Goal: Task Accomplishment & Management: Manage account settings

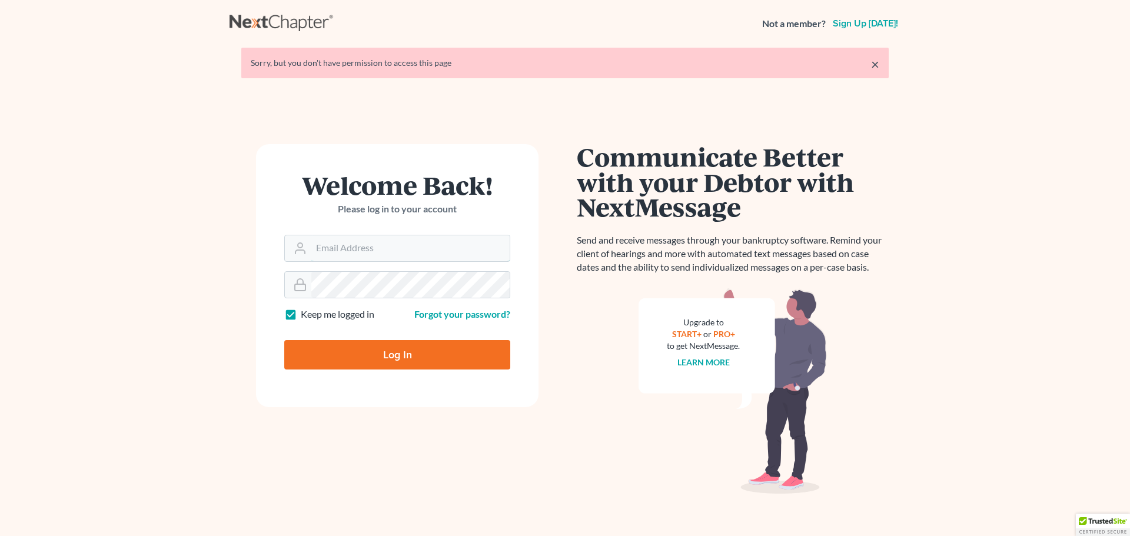
type input "[EMAIL_ADDRESS][DOMAIN_NAME]"
click at [396, 357] on input "Log In" at bounding box center [397, 354] width 226 height 29
type input "Thinking..."
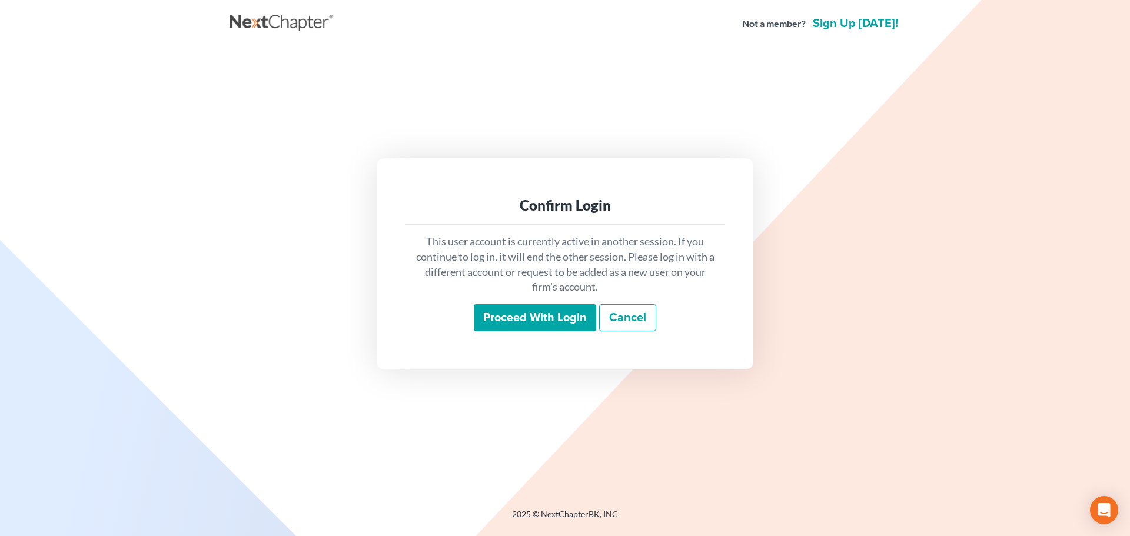
click at [527, 320] on input "Proceed with login" at bounding box center [535, 317] width 122 height 27
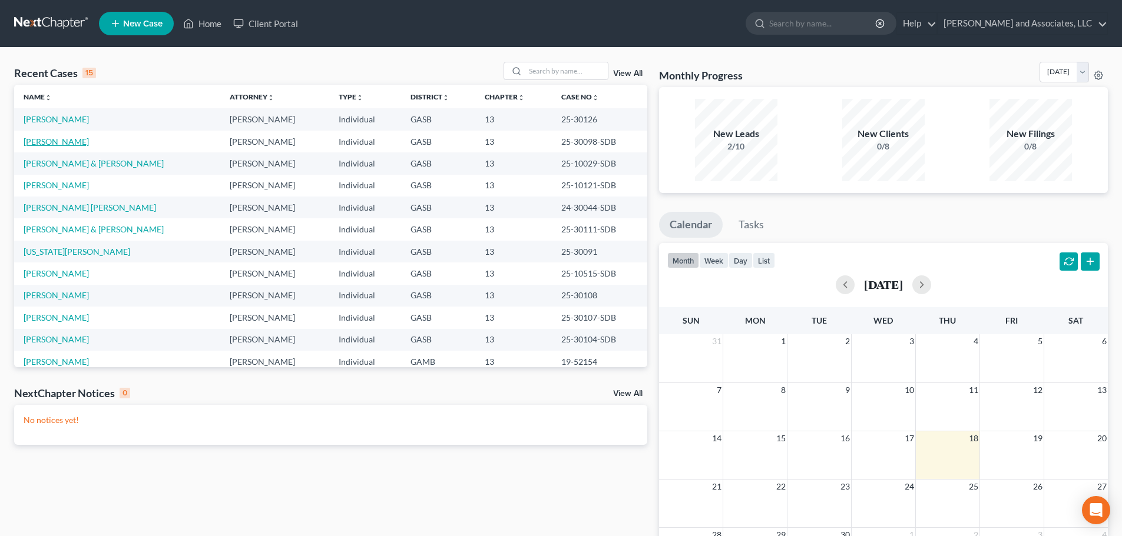
click at [63, 138] on link "[PERSON_NAME]" at bounding box center [56, 142] width 65 height 10
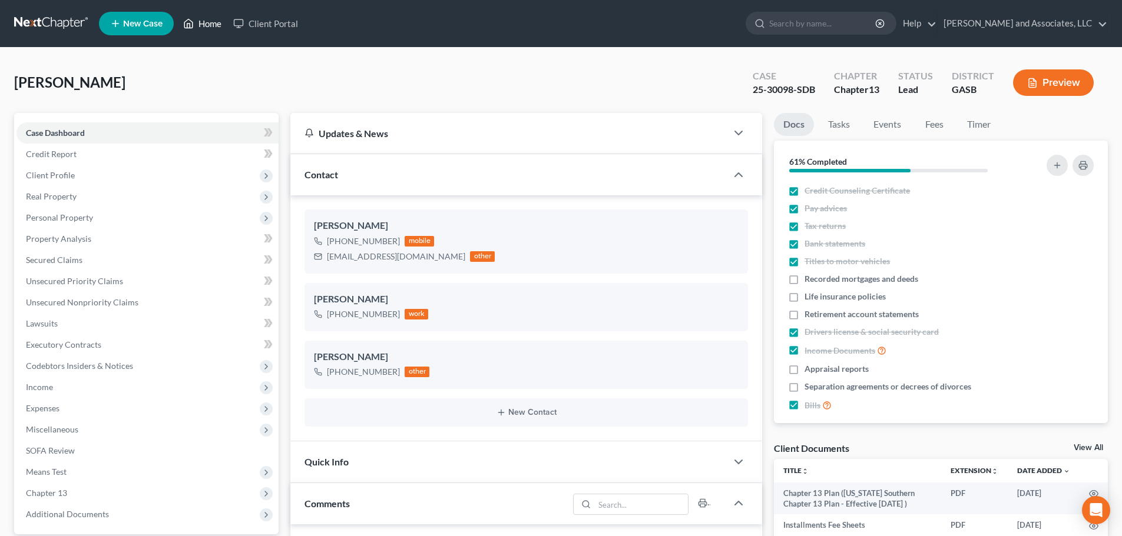
click at [207, 25] on link "Home" at bounding box center [202, 23] width 50 height 21
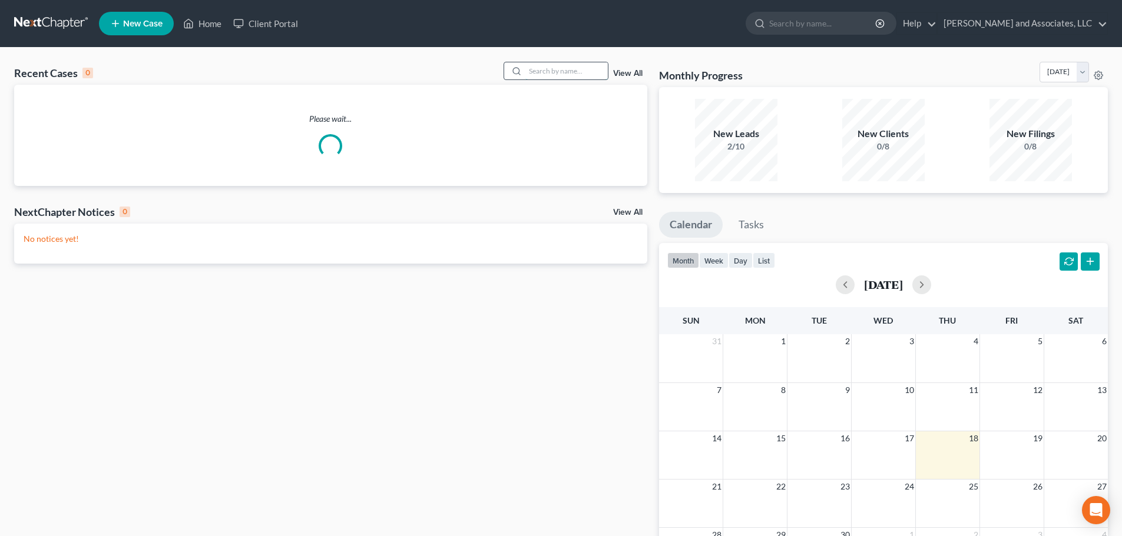
click at [540, 71] on input "search" at bounding box center [566, 70] width 82 height 17
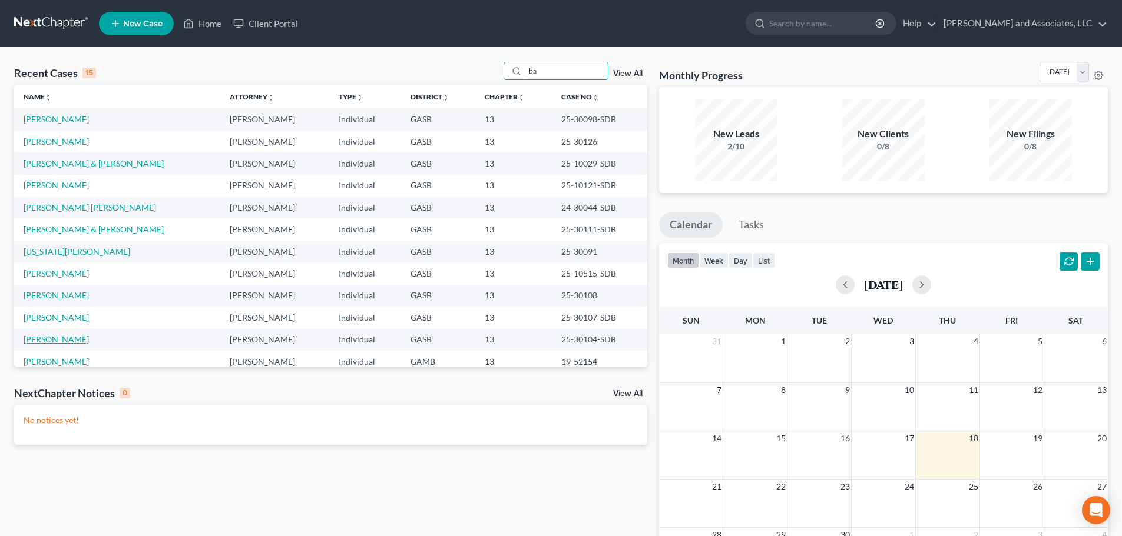
type input "ba"
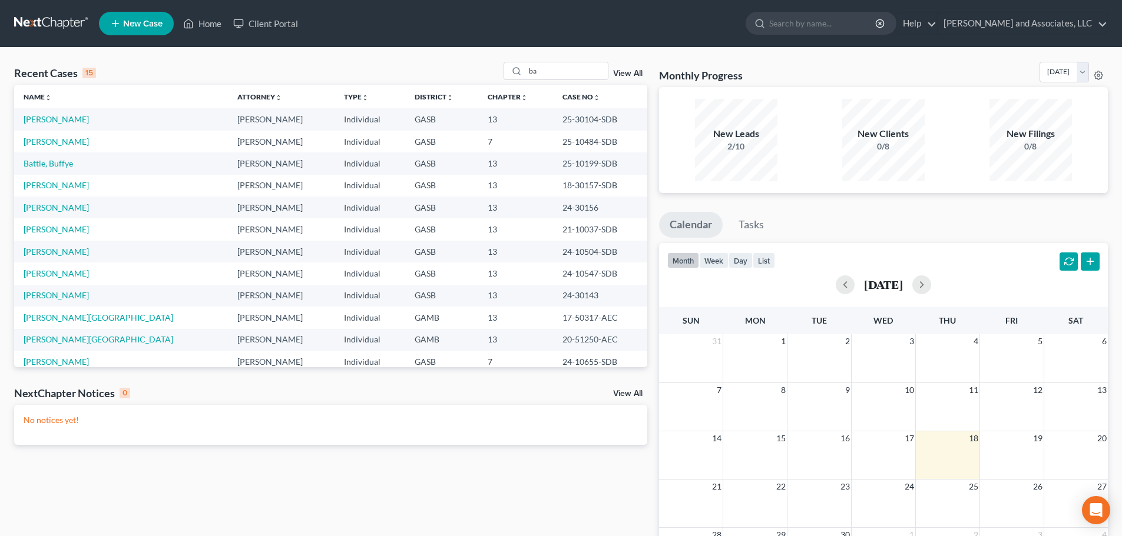
click at [58, 341] on link "Batchelor, Brittany" at bounding box center [99, 339] width 150 height 10
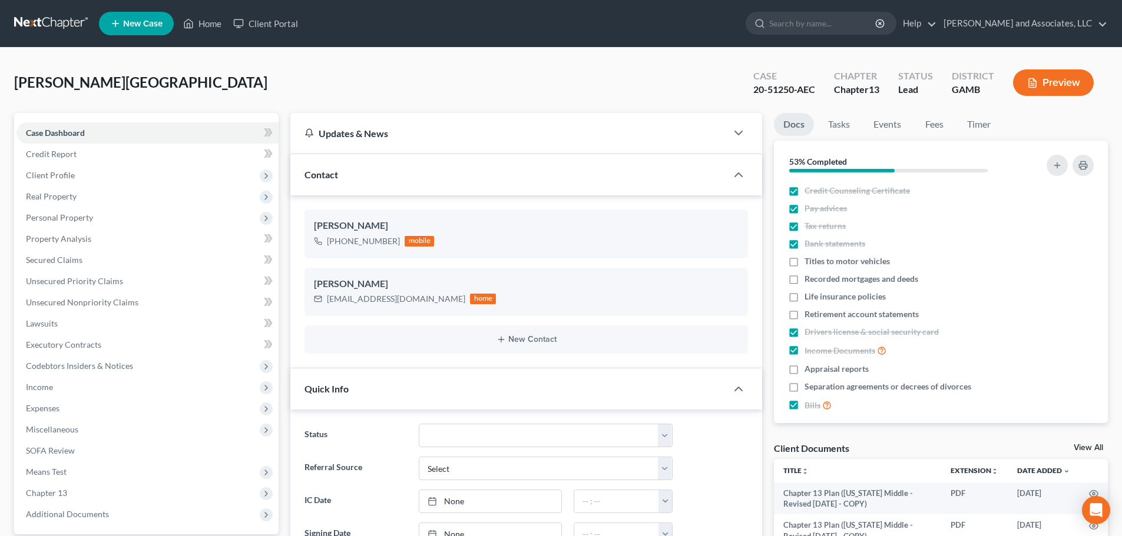
scroll to position [13279, 0]
click at [201, 24] on link "Home" at bounding box center [202, 23] width 50 height 21
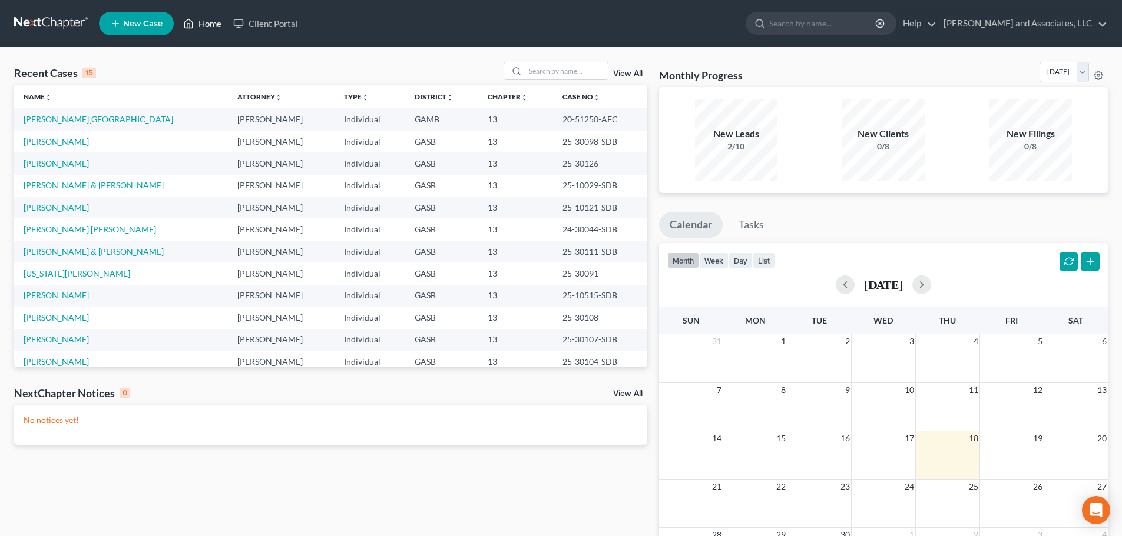
scroll to position [59, 0]
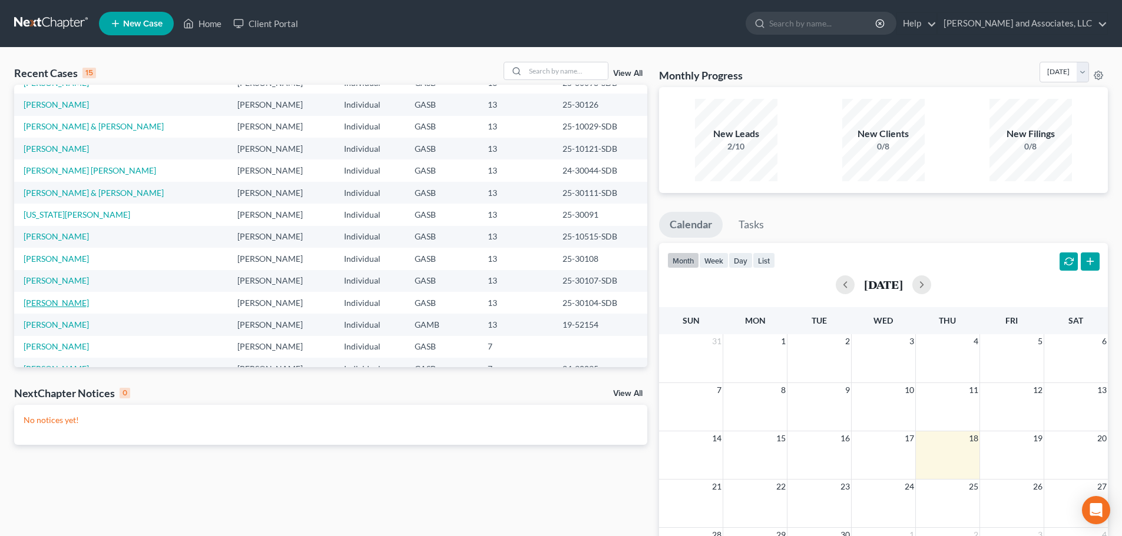
click at [42, 304] on link "Baskin, Denise" at bounding box center [56, 303] width 65 height 10
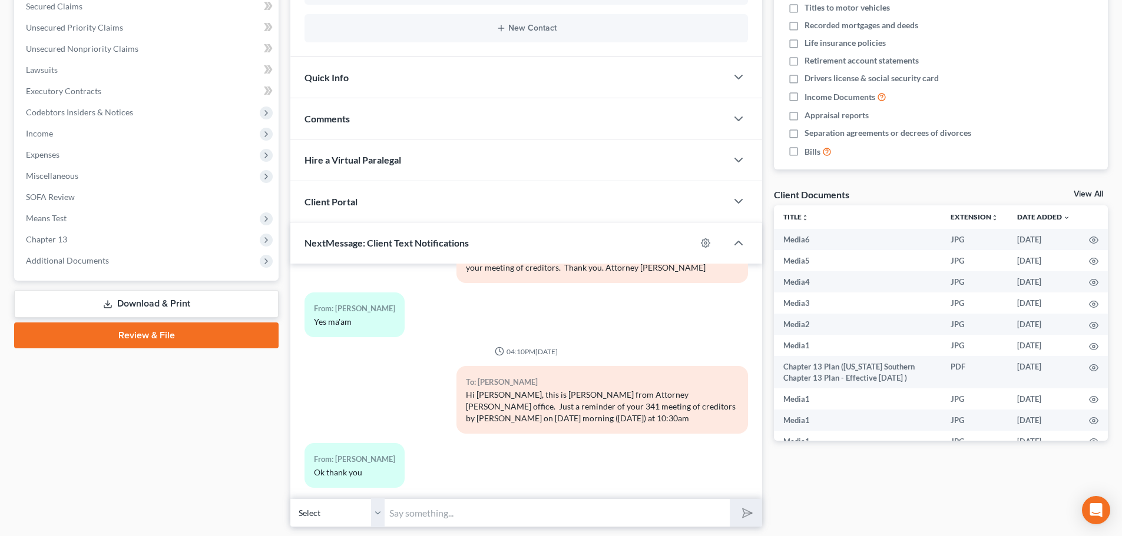
scroll to position [290, 0]
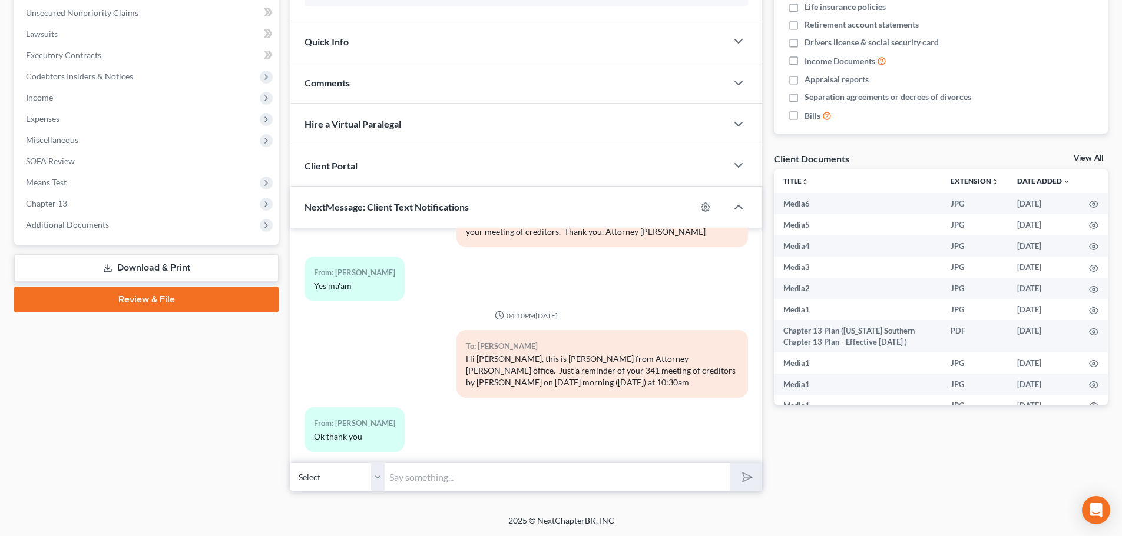
click at [424, 480] on input "text" at bounding box center [556, 477] width 345 height 29
type input "G"
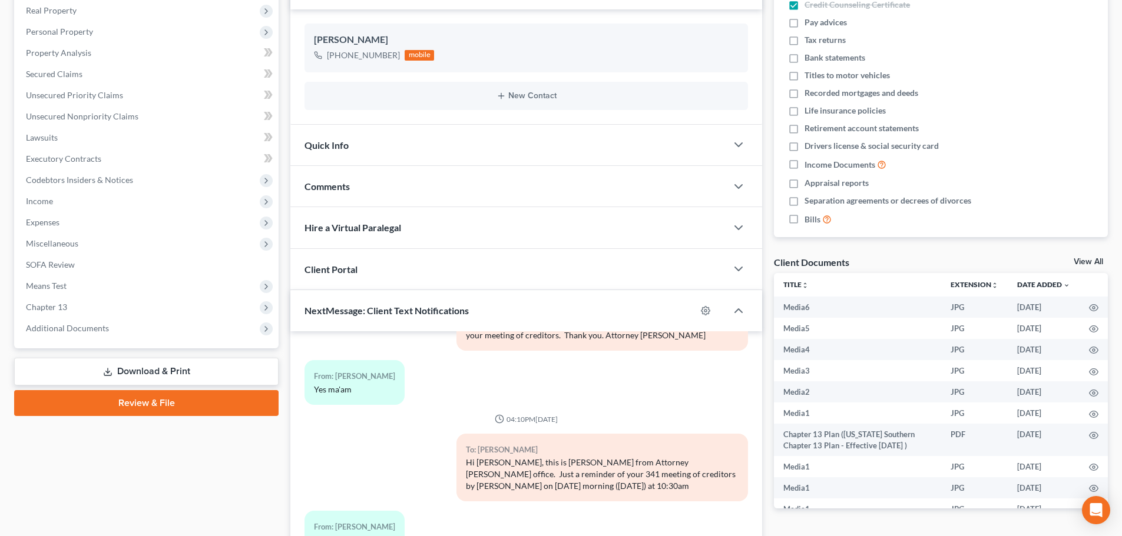
scroll to position [0, 0]
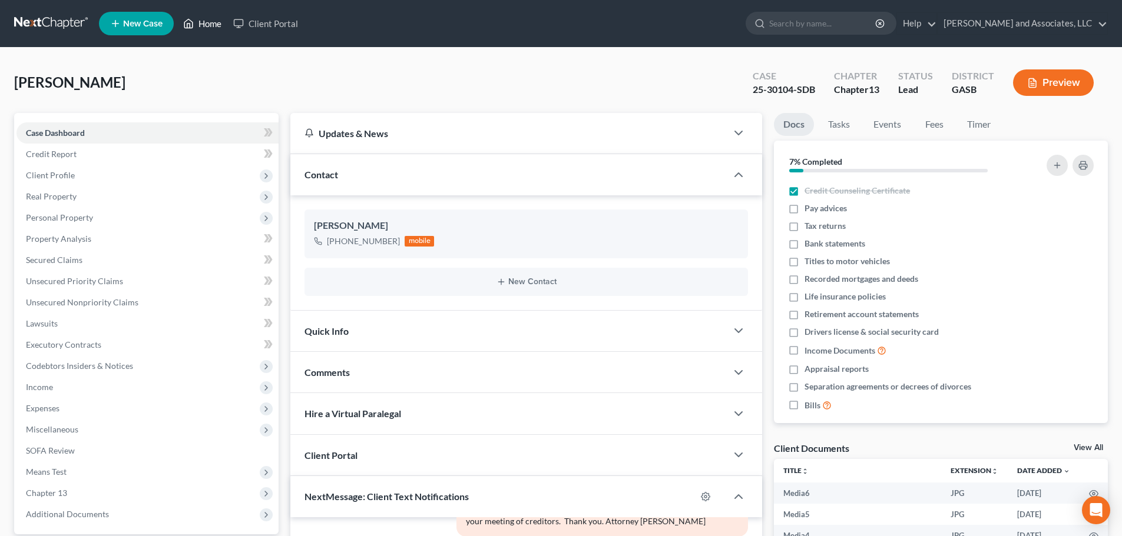
click at [210, 22] on link "Home" at bounding box center [202, 23] width 50 height 21
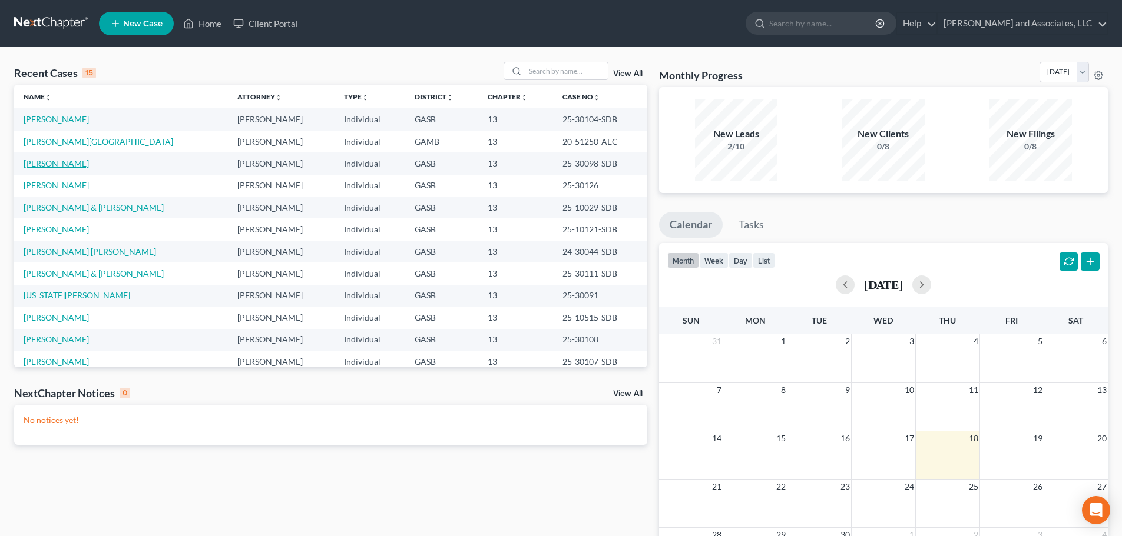
click at [82, 163] on link "Stanley, Brittney" at bounding box center [56, 163] width 65 height 10
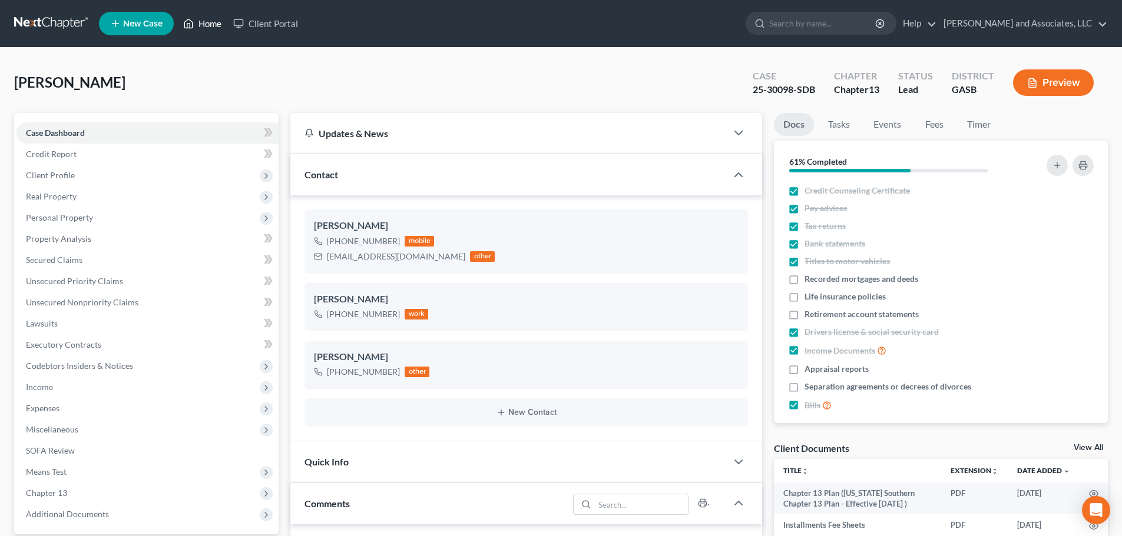
click at [207, 23] on link "Home" at bounding box center [202, 23] width 50 height 21
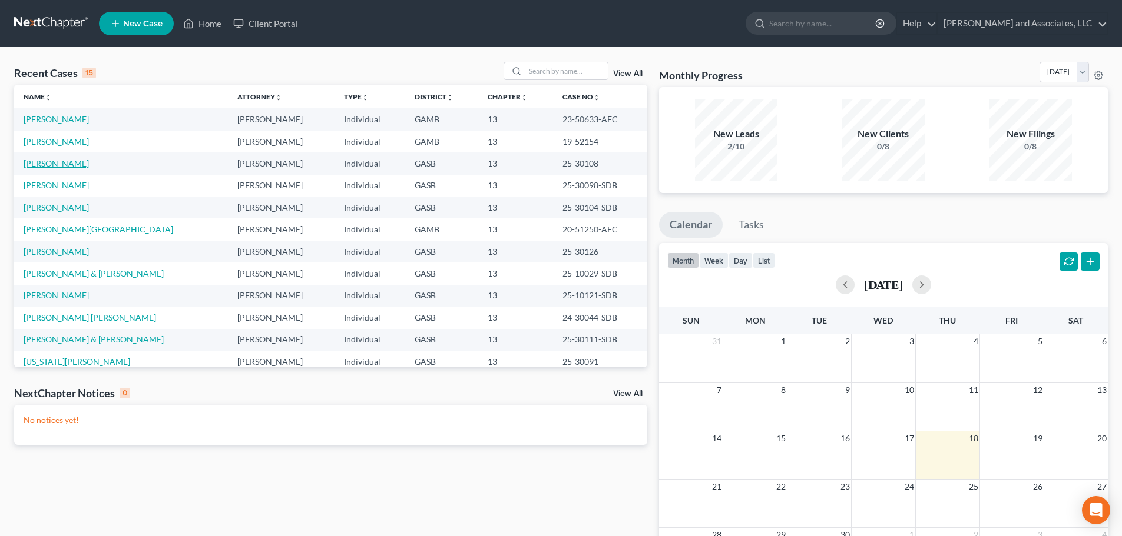
click at [58, 162] on link "Horne, Shannon" at bounding box center [56, 163] width 65 height 10
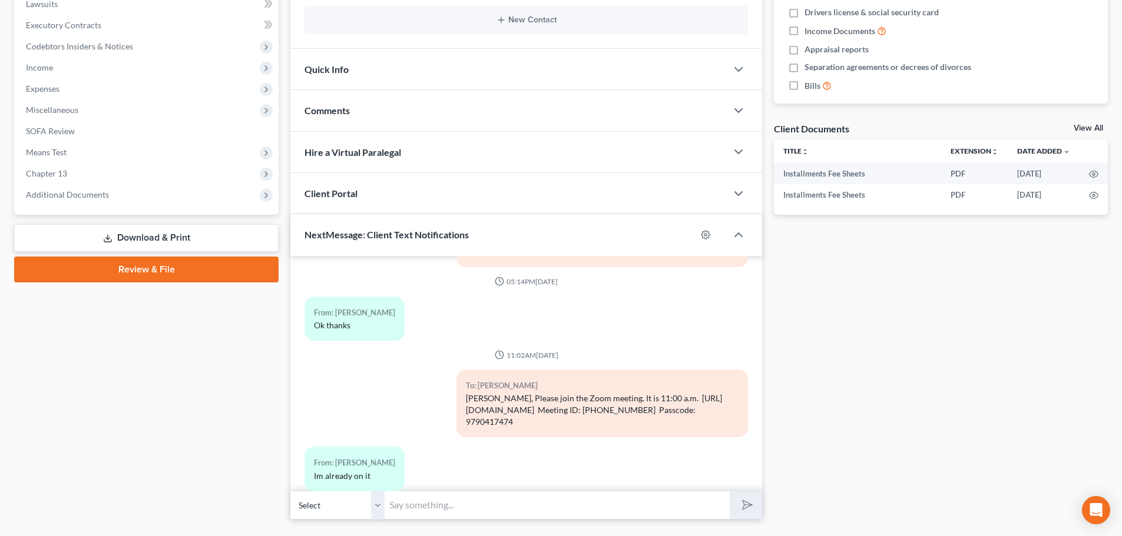
scroll to position [348, 0]
